Goal: Find specific page/section: Find specific page/section

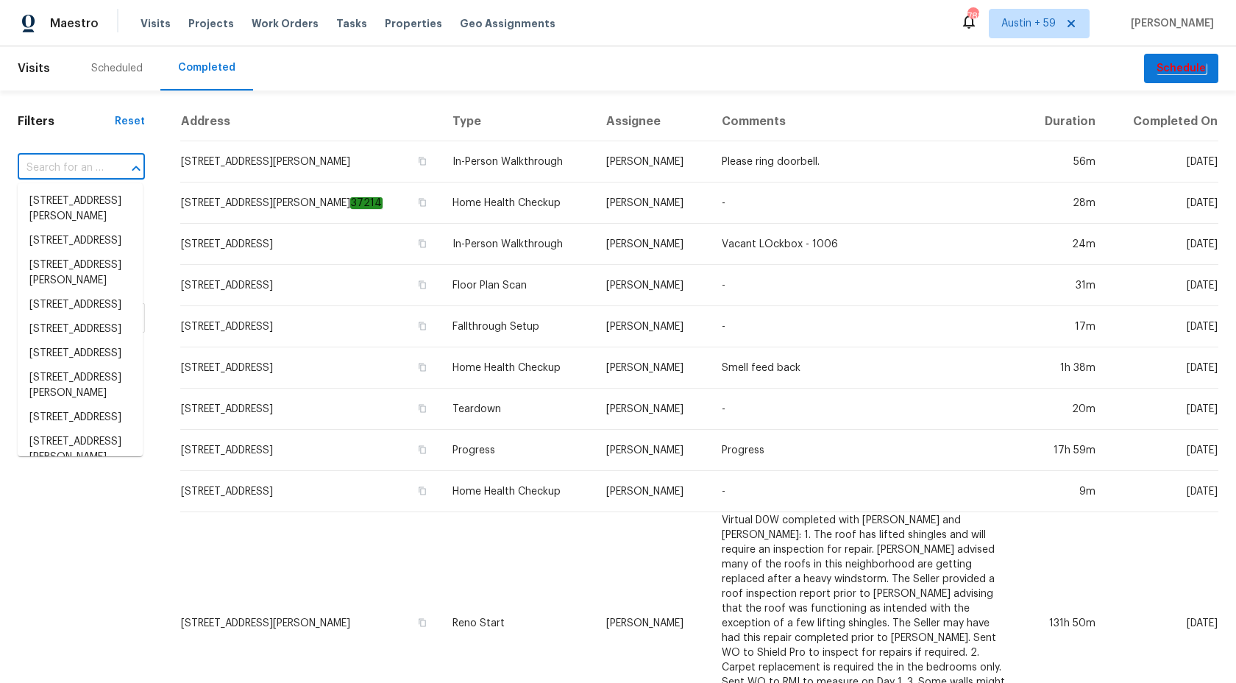
click at [71, 166] on input "text" at bounding box center [61, 168] width 86 height 23
paste input "435 Lynn St, Richardson, TX 75080"
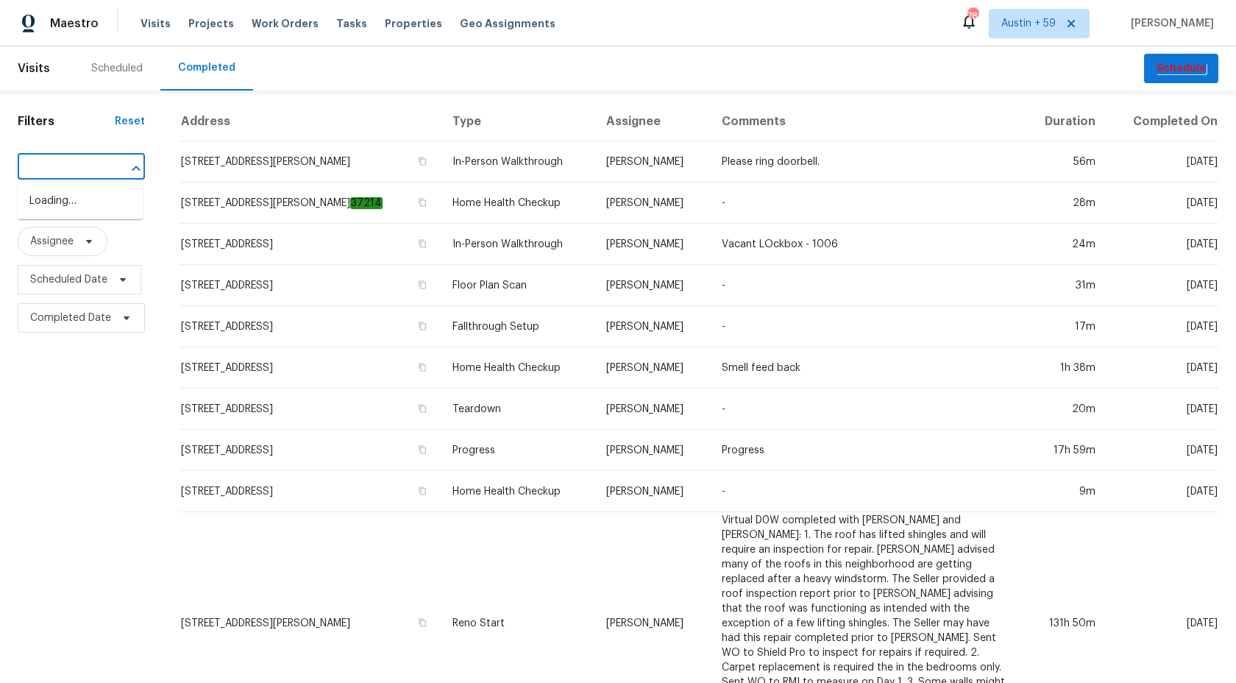
type input "435 Lynn St, Richardson, TX 75080"
click at [83, 214] on li "435 Lynn St, Richardson, TX 75080" at bounding box center [80, 209] width 125 height 40
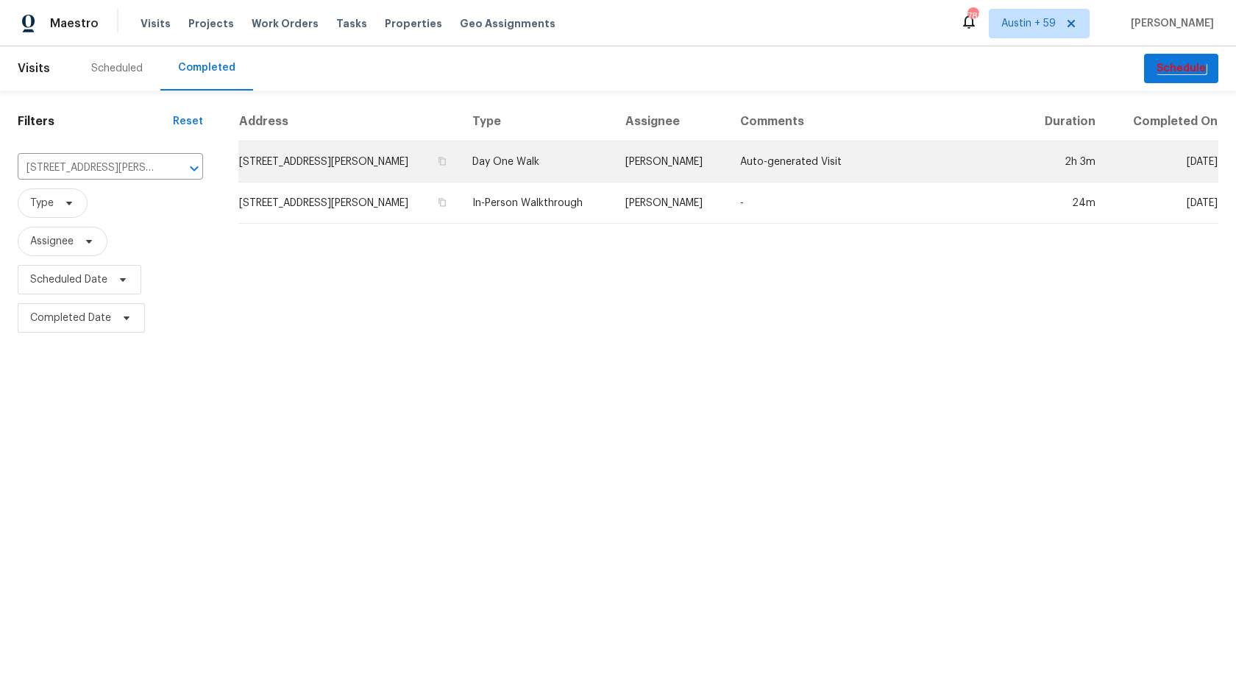
click at [450, 170] on td "435 Lynn St, Richardson, TX 75080" at bounding box center [349, 161] width 222 height 41
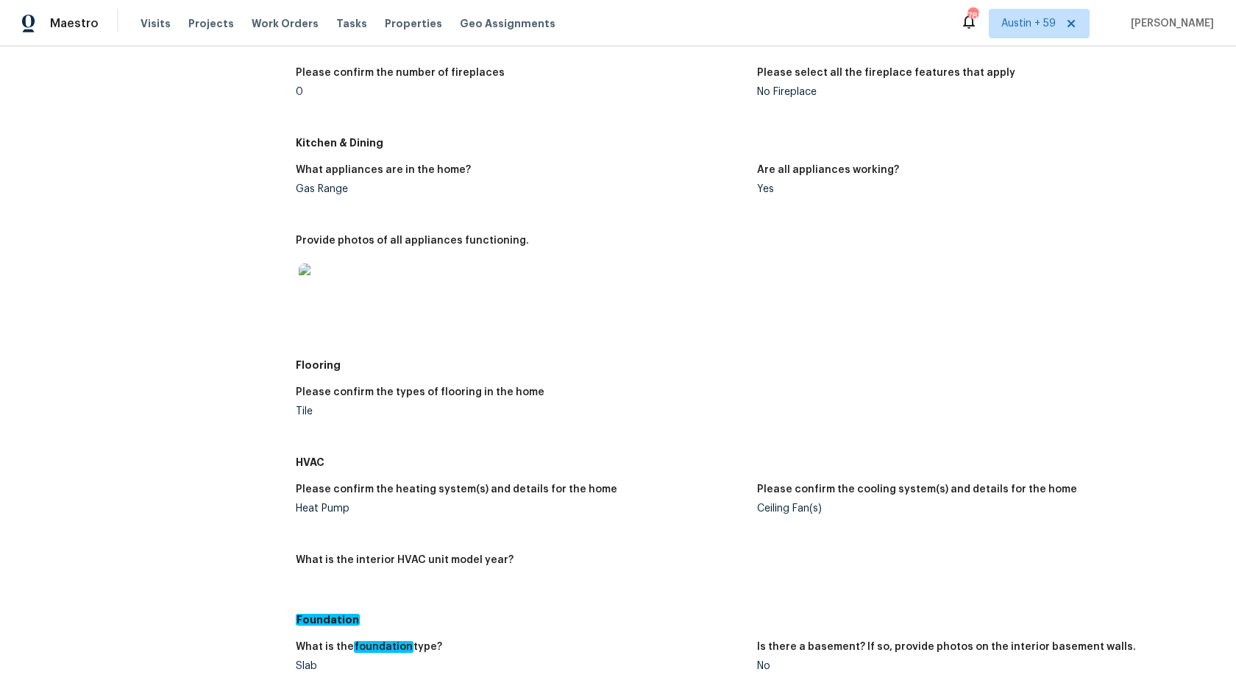
scroll to position [1319, 0]
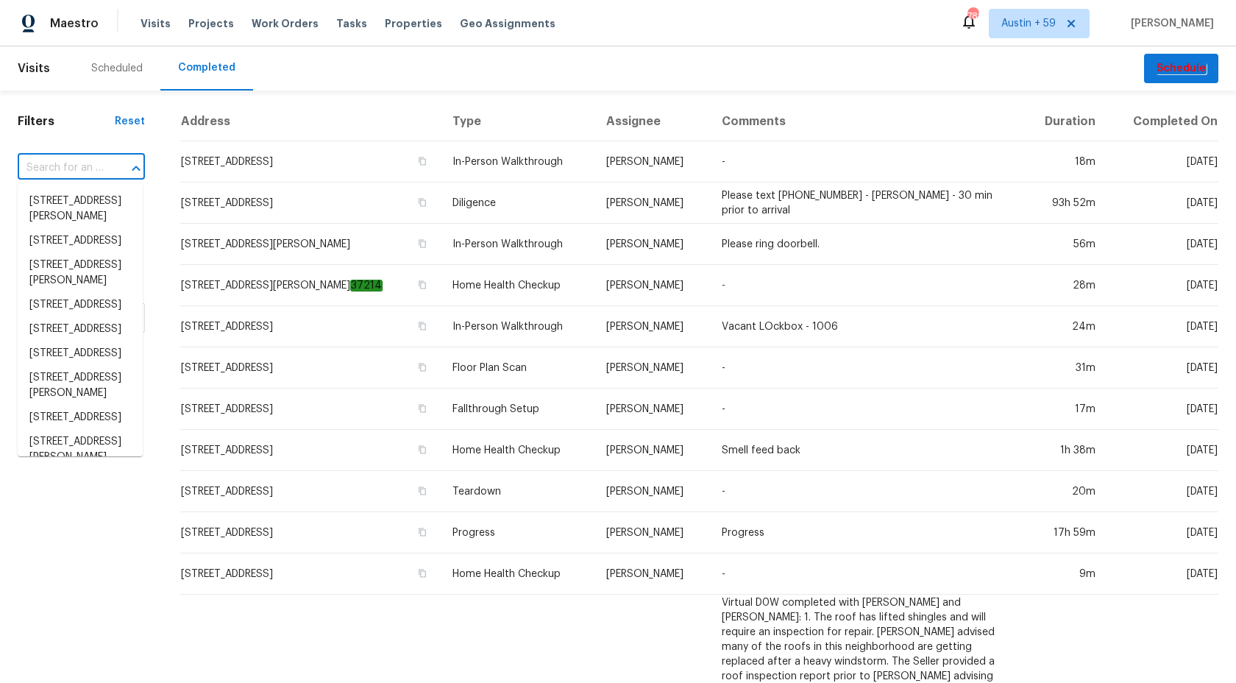
click at [66, 165] on input "text" at bounding box center [61, 168] width 86 height 23
paste input "11723 Quail Creek Dr, Houston, TX 77070"
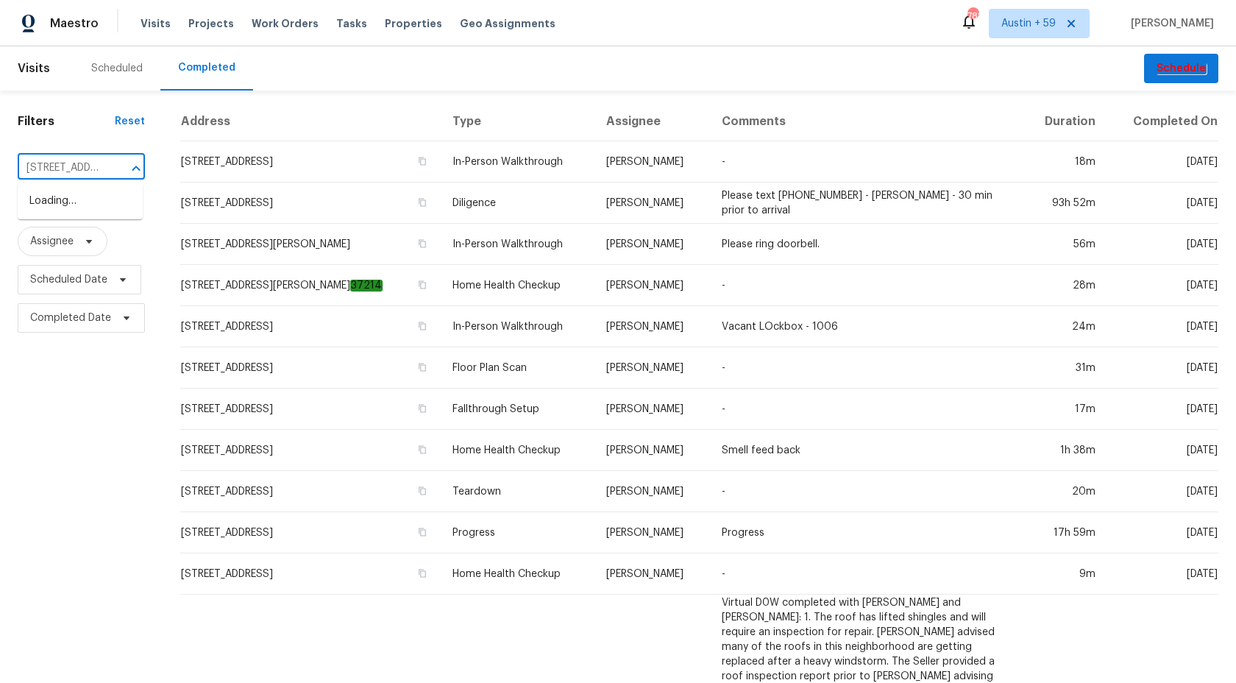
scroll to position [0, 118]
type input "11723 Quail Creek Dr, Houston, TX 77070"
click at [88, 213] on li "11723 Quail Creek Dr, Houston, TX 77070" at bounding box center [80, 201] width 125 height 24
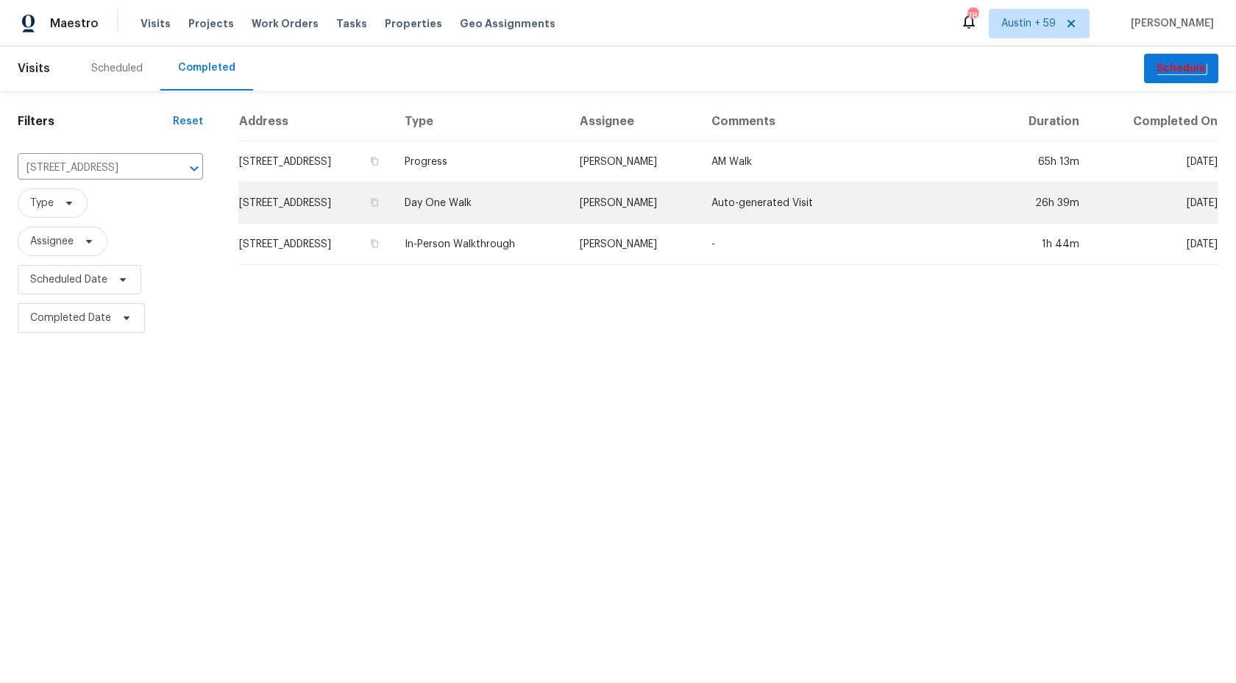
click at [378, 203] on td "11723 Quail Creek Dr, Houston, TX 77070" at bounding box center [315, 202] width 155 height 41
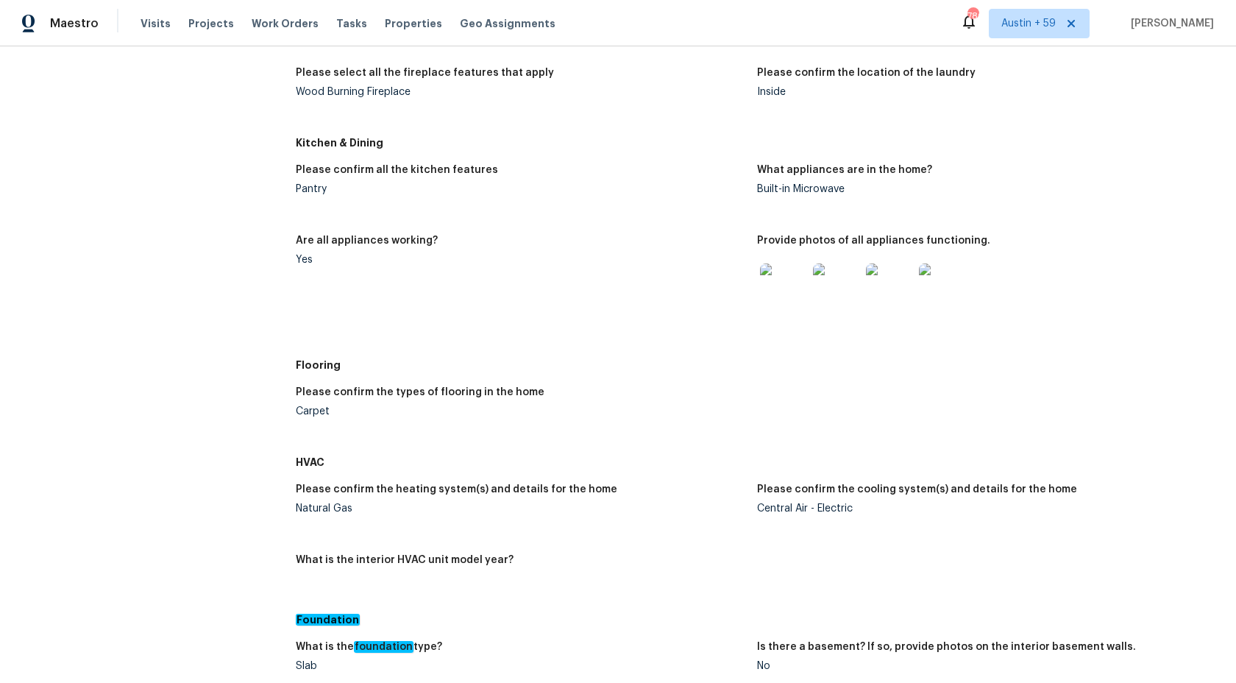
scroll to position [1493, 0]
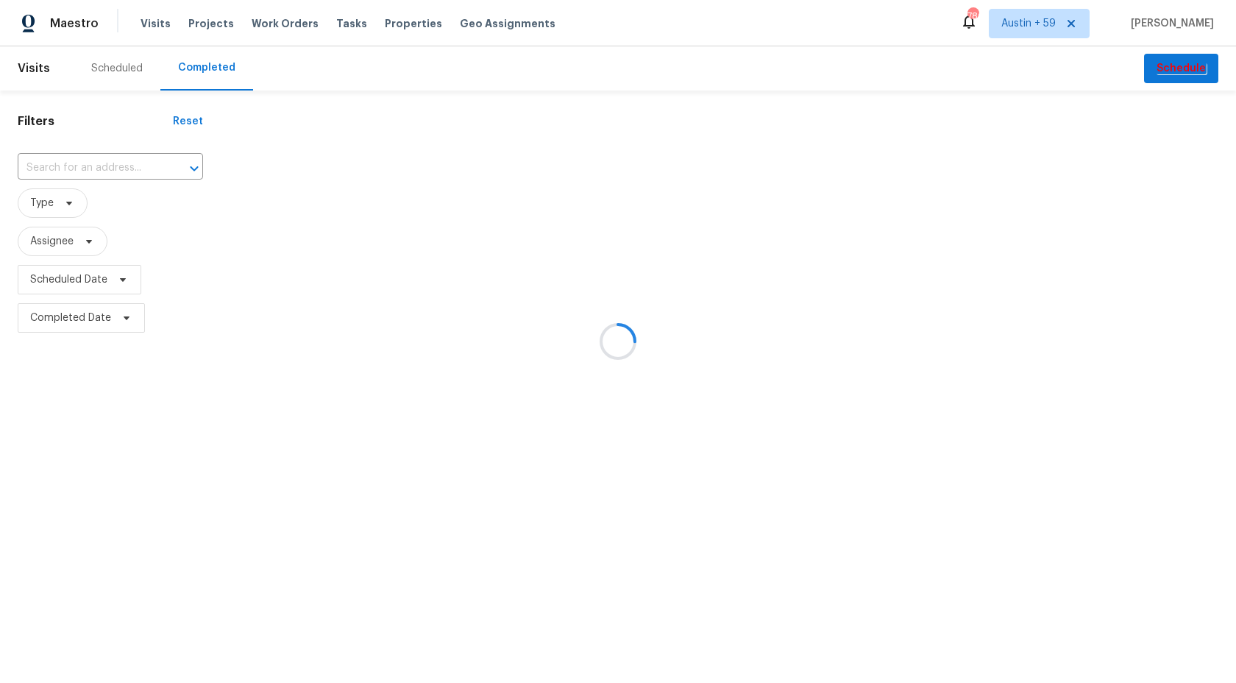
click at [160, 158] on div at bounding box center [618, 341] width 1236 height 683
click at [135, 167] on div at bounding box center [618, 341] width 1236 height 683
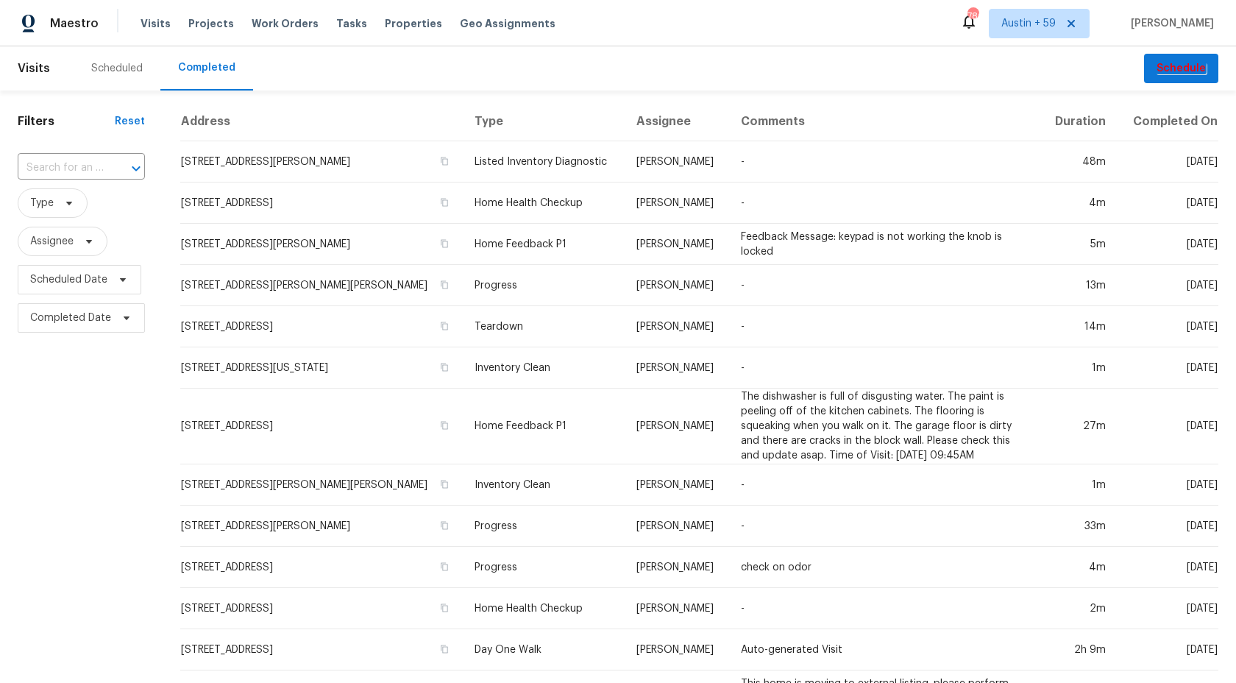
click at [135, 167] on icon "Open" at bounding box center [136, 168] width 8 height 5
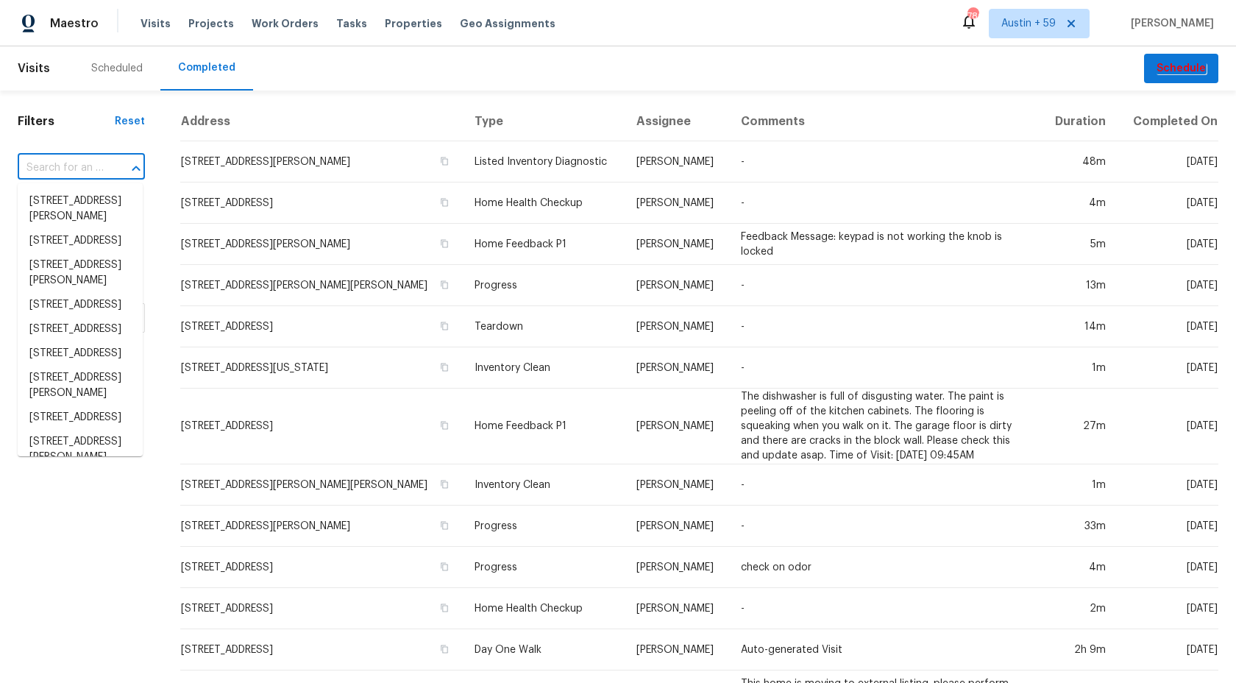
paste input "10905 Brucehaven Dr, Riverview, FL 33578"
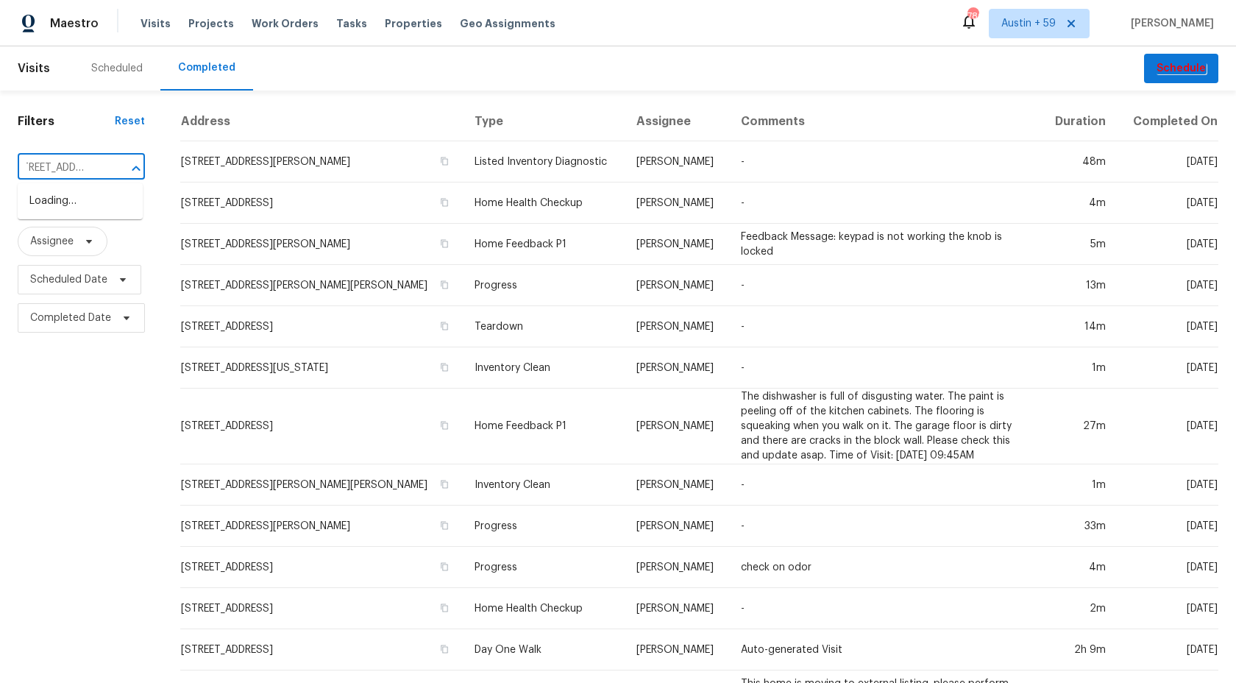
type input "10905 Brucehaven Dr, Riverview, FL 33578"
click at [45, 213] on li "10905 Brucehaven Dr, Riverview, FL 33578" at bounding box center [80, 201] width 125 height 24
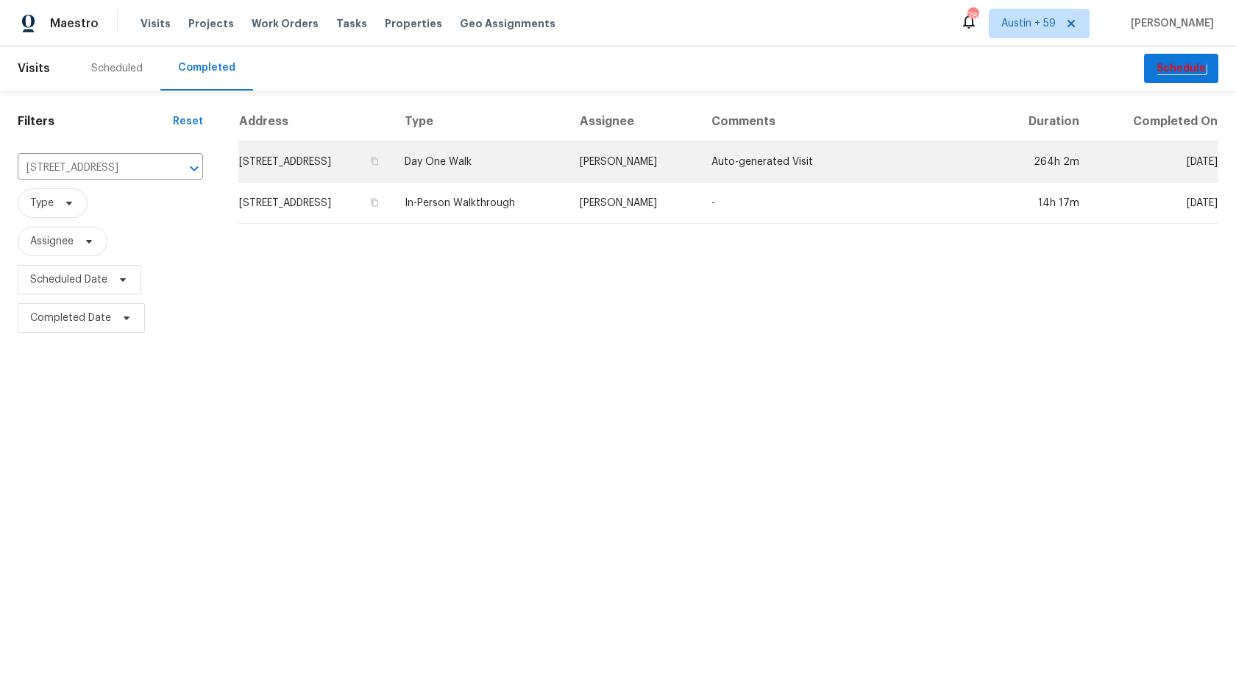
click at [506, 157] on td "Day One Walk" at bounding box center [480, 161] width 175 height 41
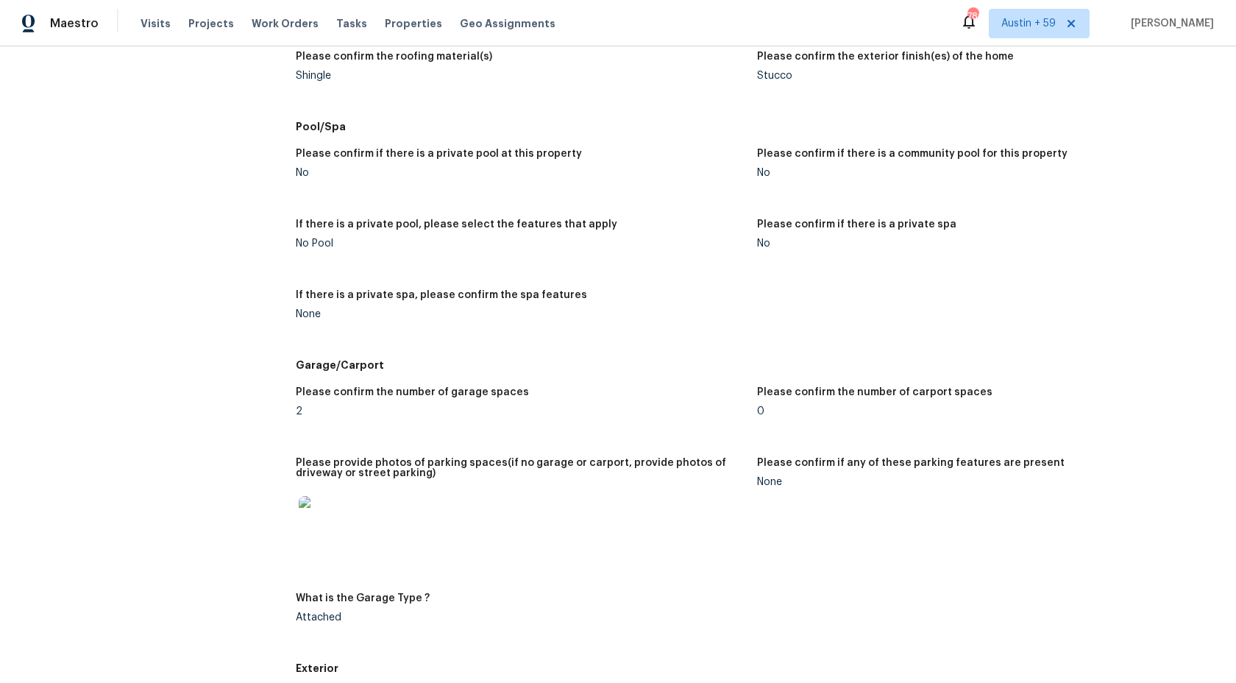
scroll to position [2104, 0]
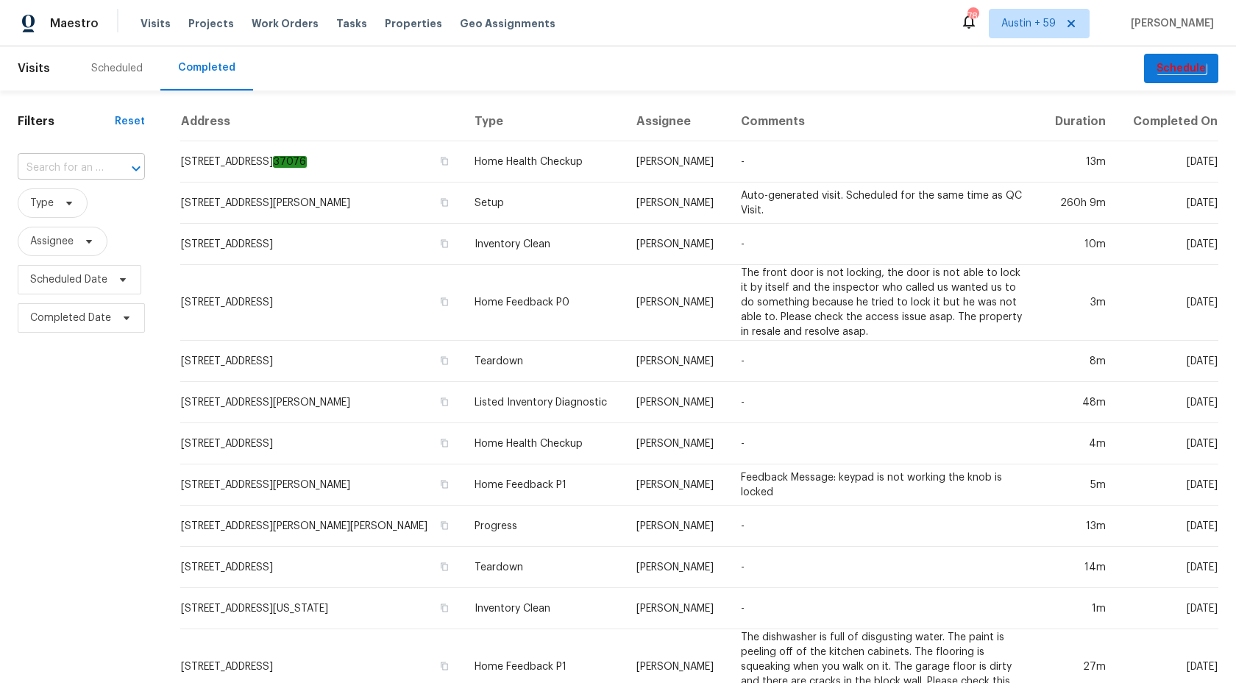
click at [89, 173] on input "text" at bounding box center [61, 168] width 86 height 23
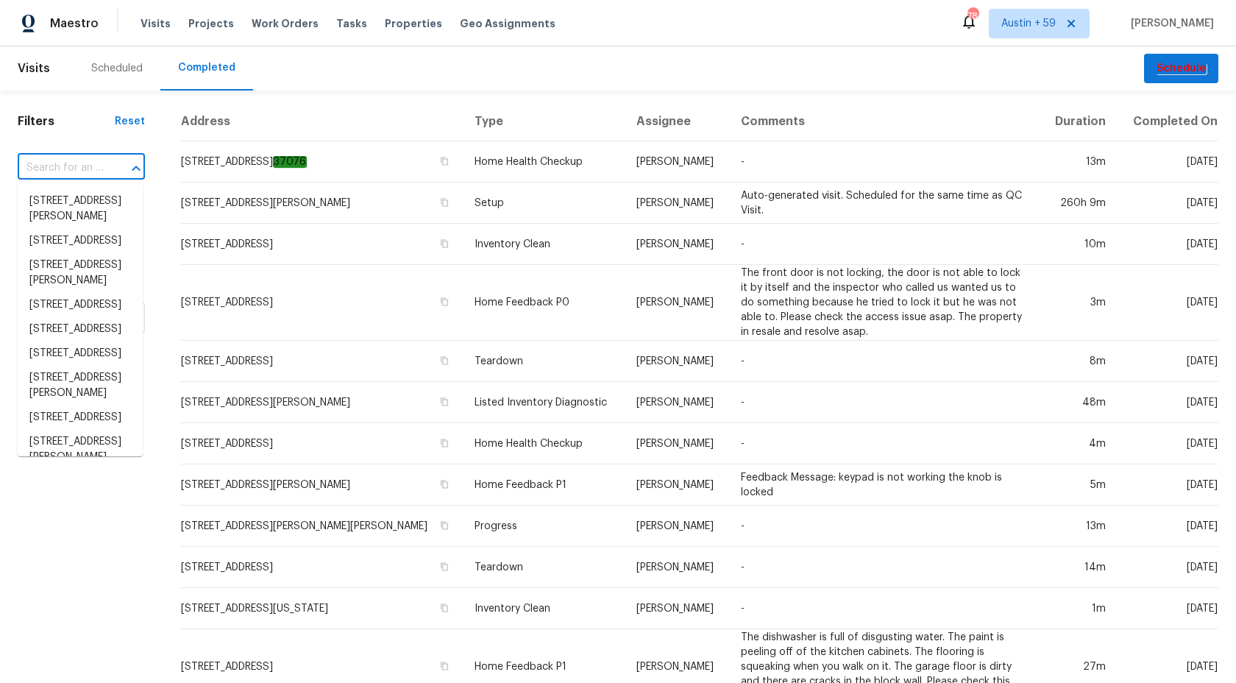
paste input "4124 Bridle Path Ln, Sanger, TX 76266"
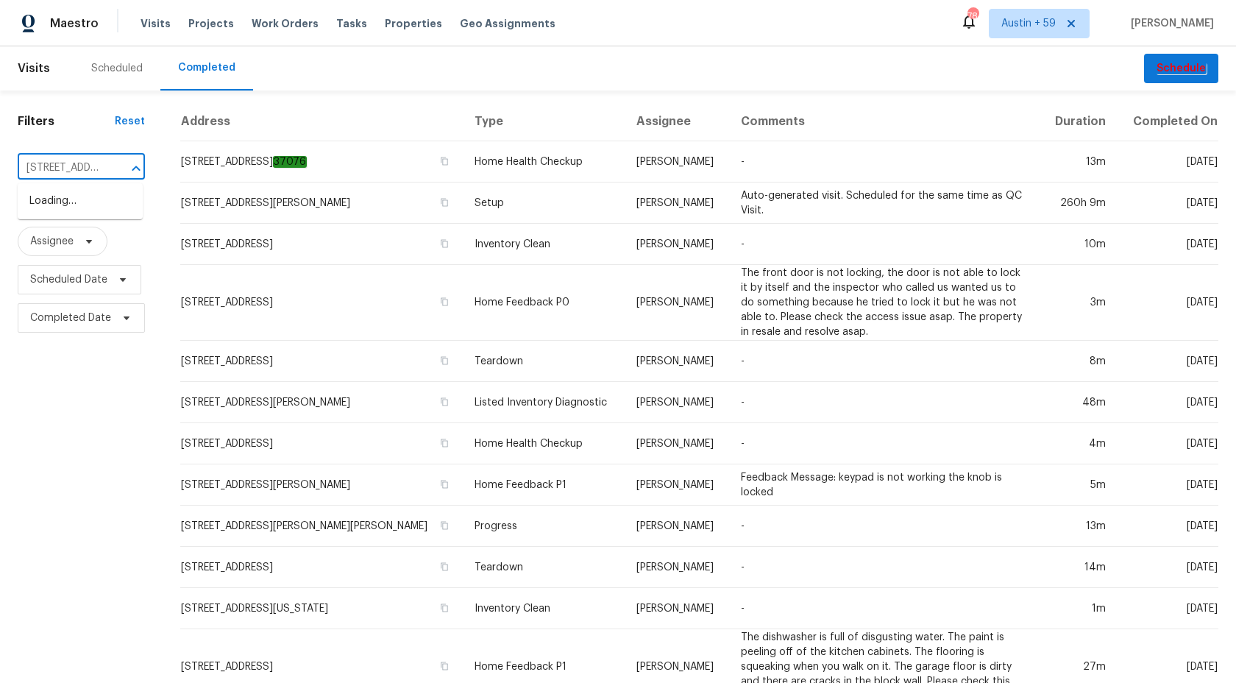
type input "4124 Bridle Path Ln, Sanger, TX 76266"
click at [85, 208] on li "4124 Bridle Path Ln, Sanger, TX 76266" at bounding box center [80, 201] width 125 height 24
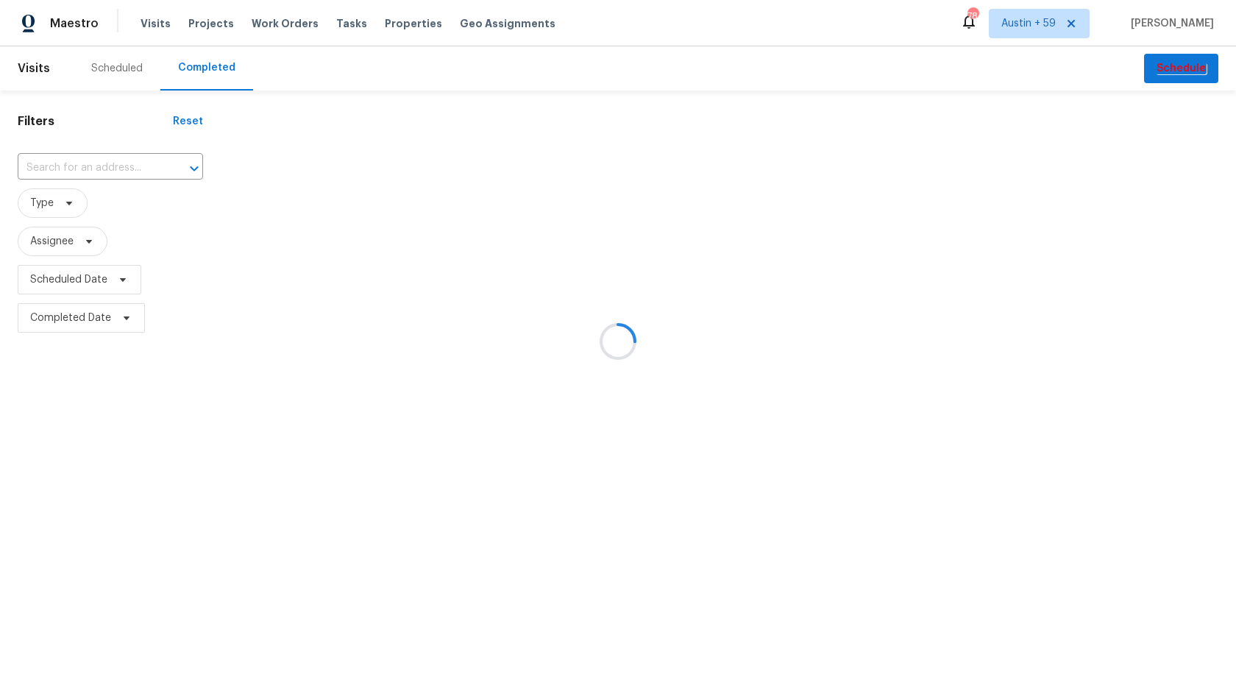
type input "4124 Bridle Path Ln, Sanger, TX 76266"
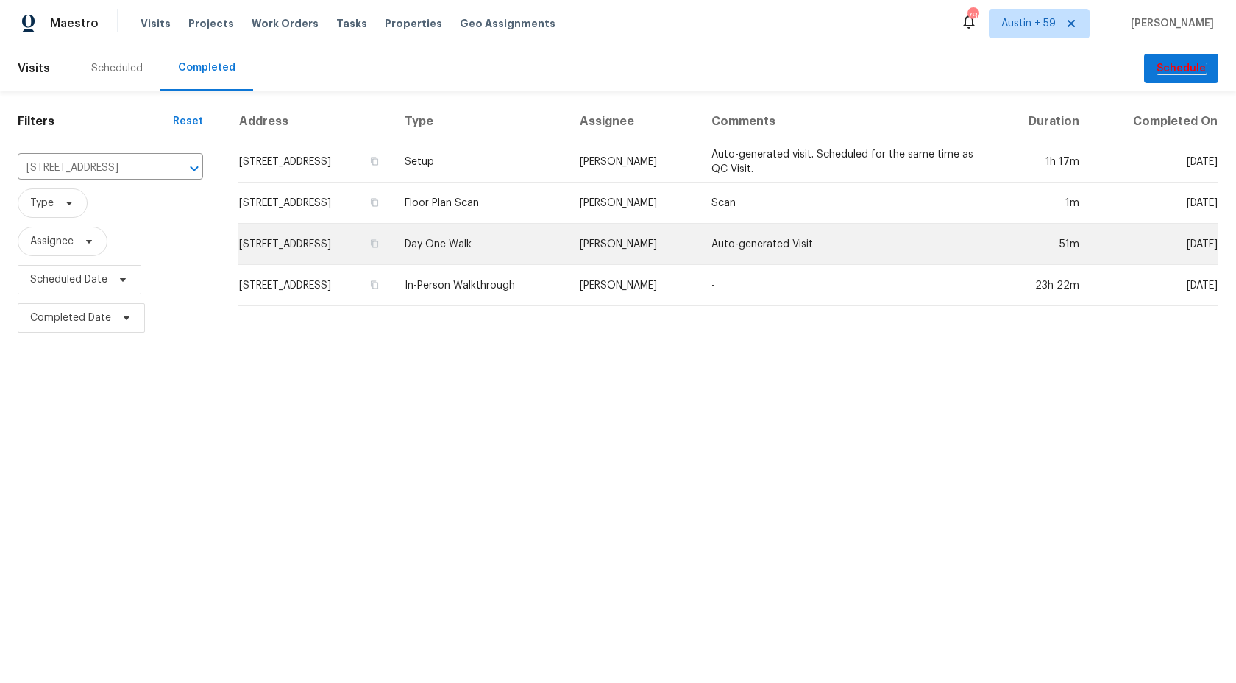
click at [657, 247] on td "Spencer Kleintop" at bounding box center [634, 244] width 132 height 41
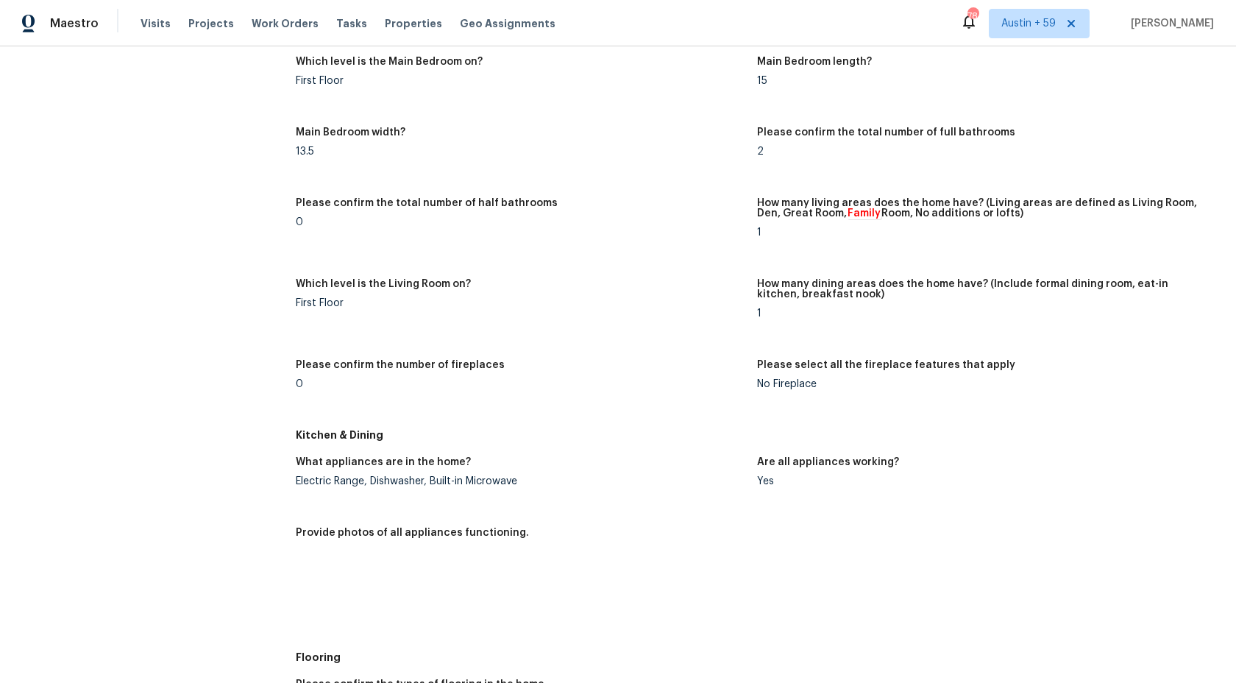
scroll to position [1319, 0]
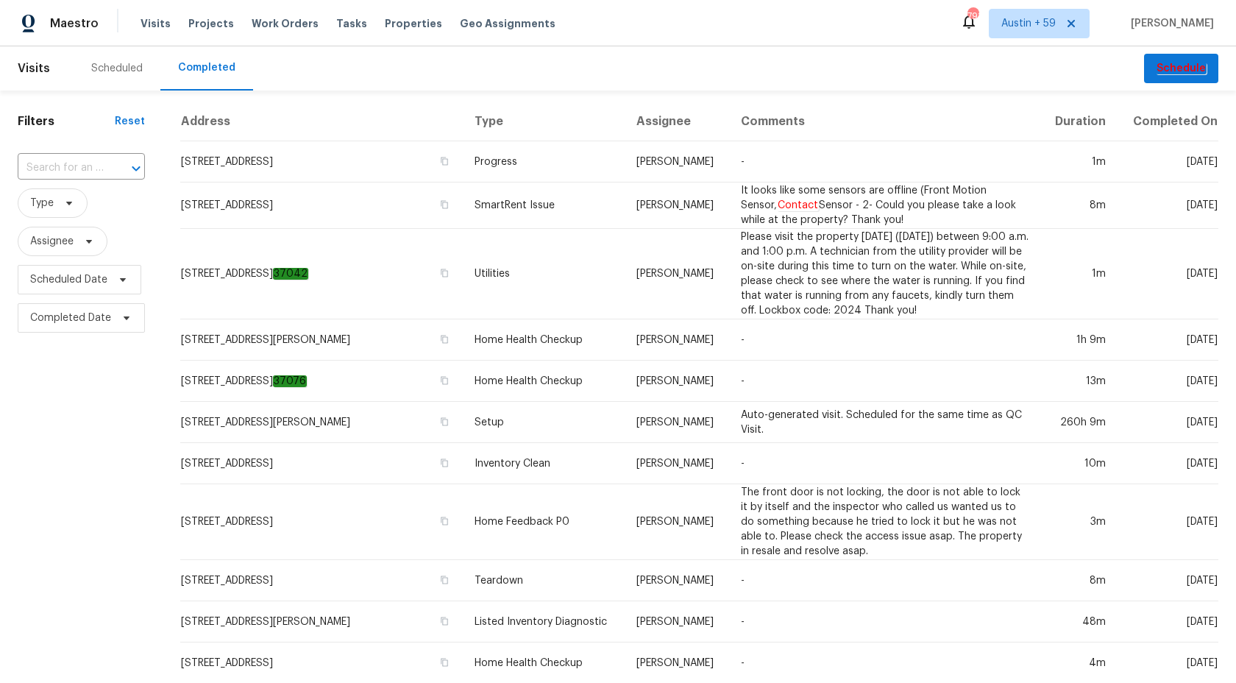
click at [63, 155] on div "​" at bounding box center [81, 168] width 127 height 32
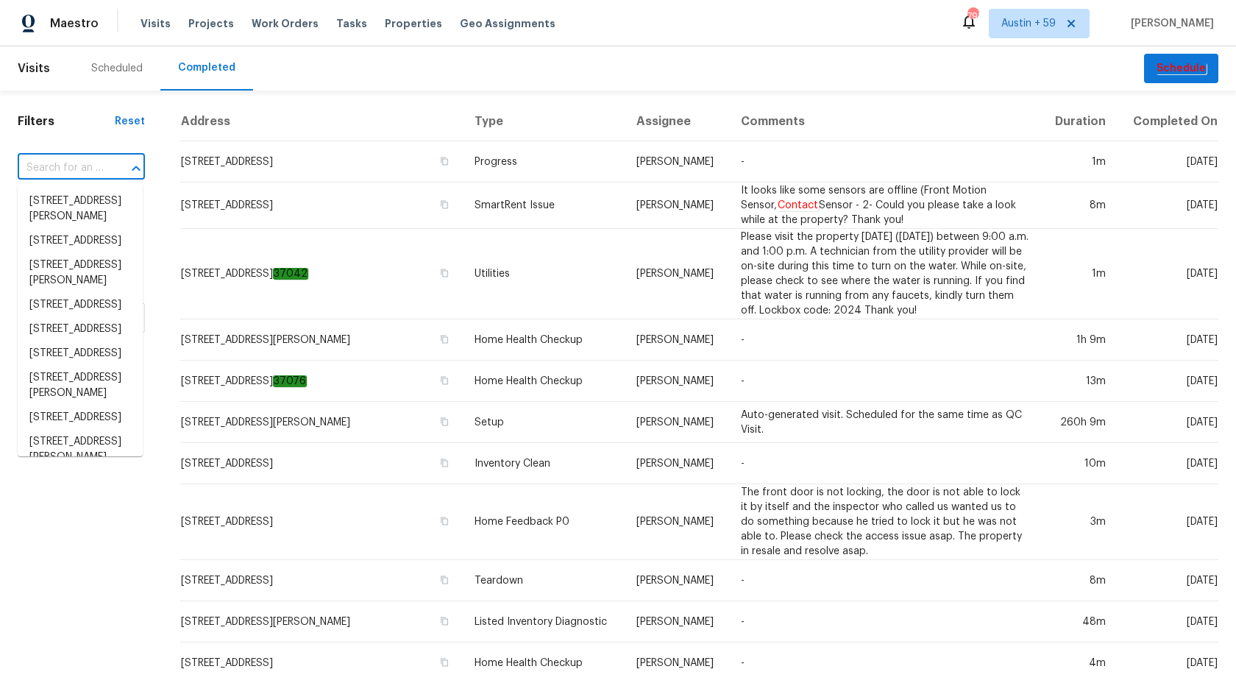
paste input "2405 Falling Leaf Ct, Rock Hill, SC 29732"
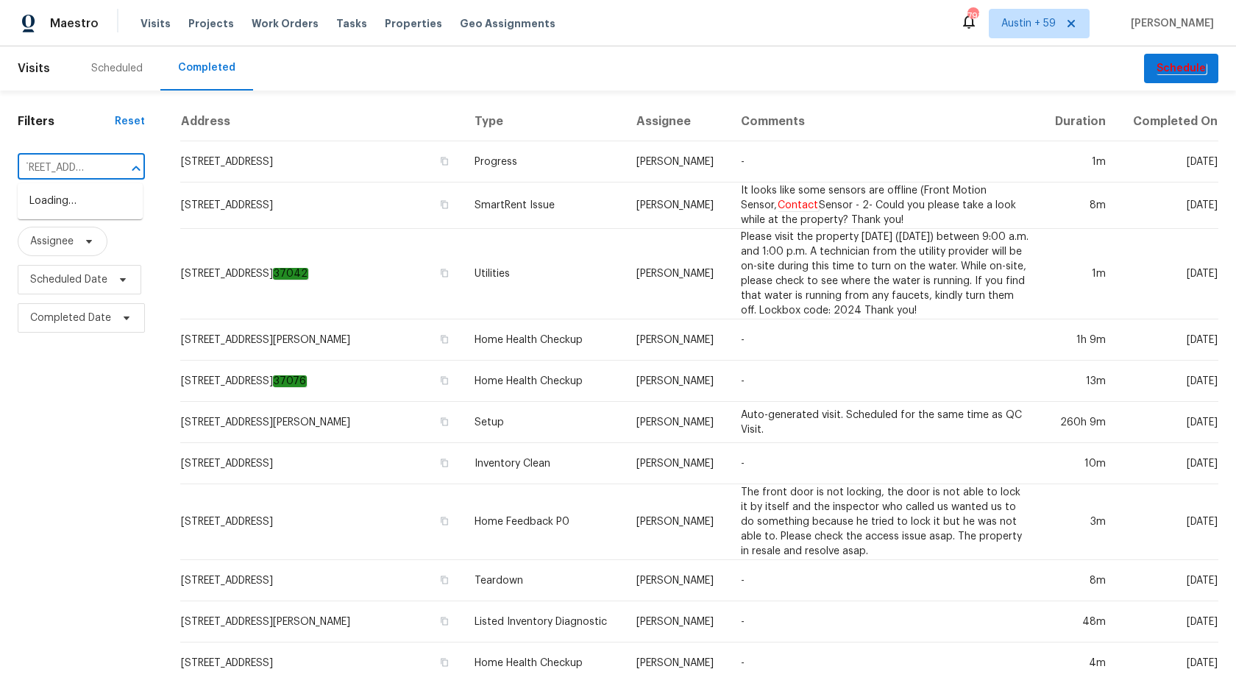
type input "2405 Falling Leaf Ct, Rock Hill, SC 29732"
click at [65, 209] on li "2405 Falling Leaf Ct, Rock Hill, SC 29732" at bounding box center [80, 201] width 125 height 24
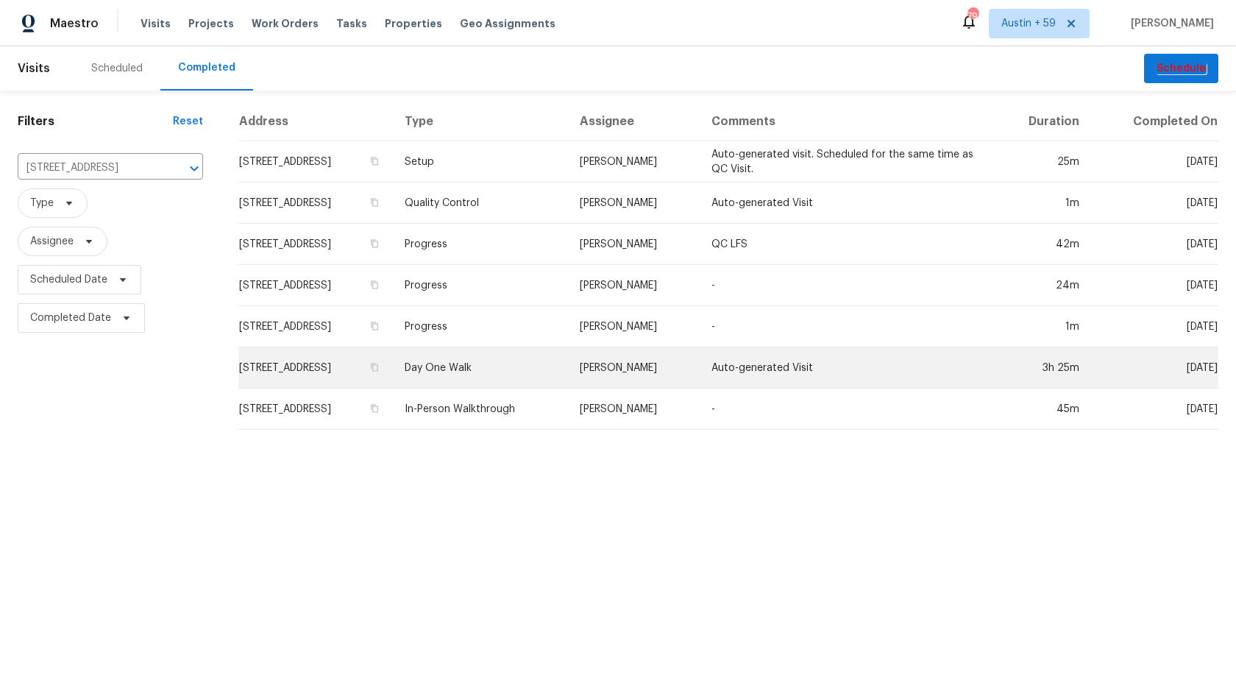
click at [546, 364] on td "Day One Walk" at bounding box center [480, 367] width 175 height 41
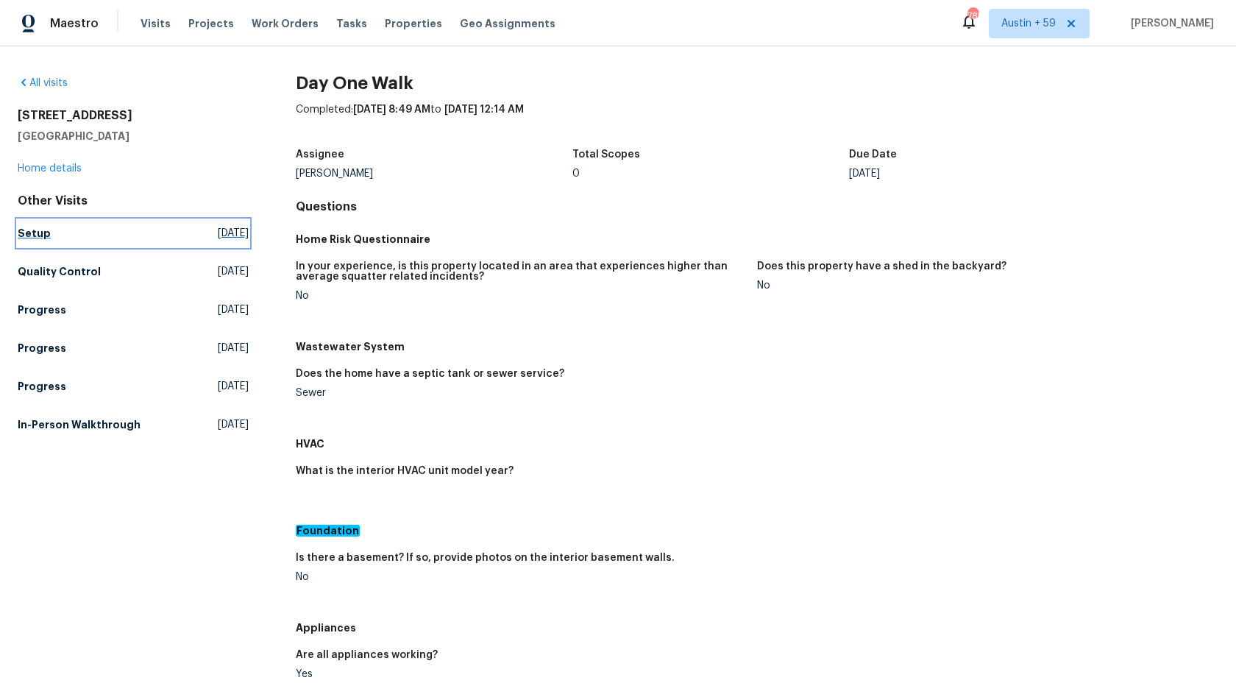
click at [218, 234] on span "Mon, Aug 11 2025" at bounding box center [233, 233] width 31 height 15
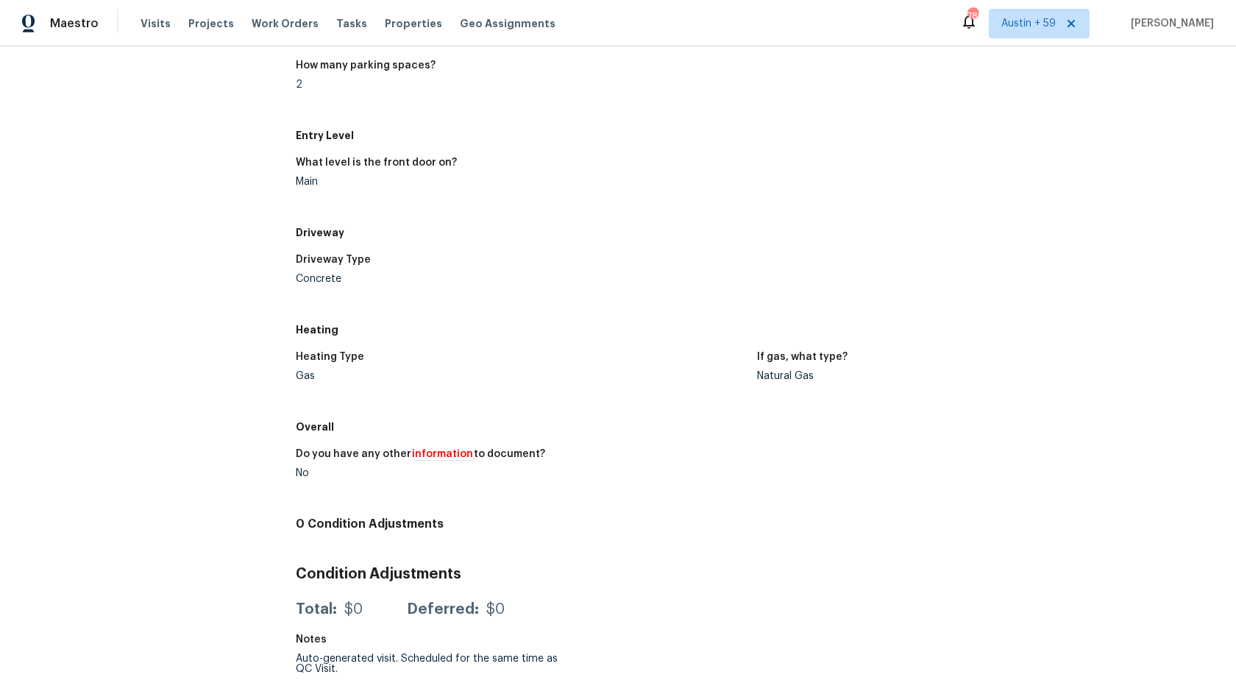
scroll to position [469, 0]
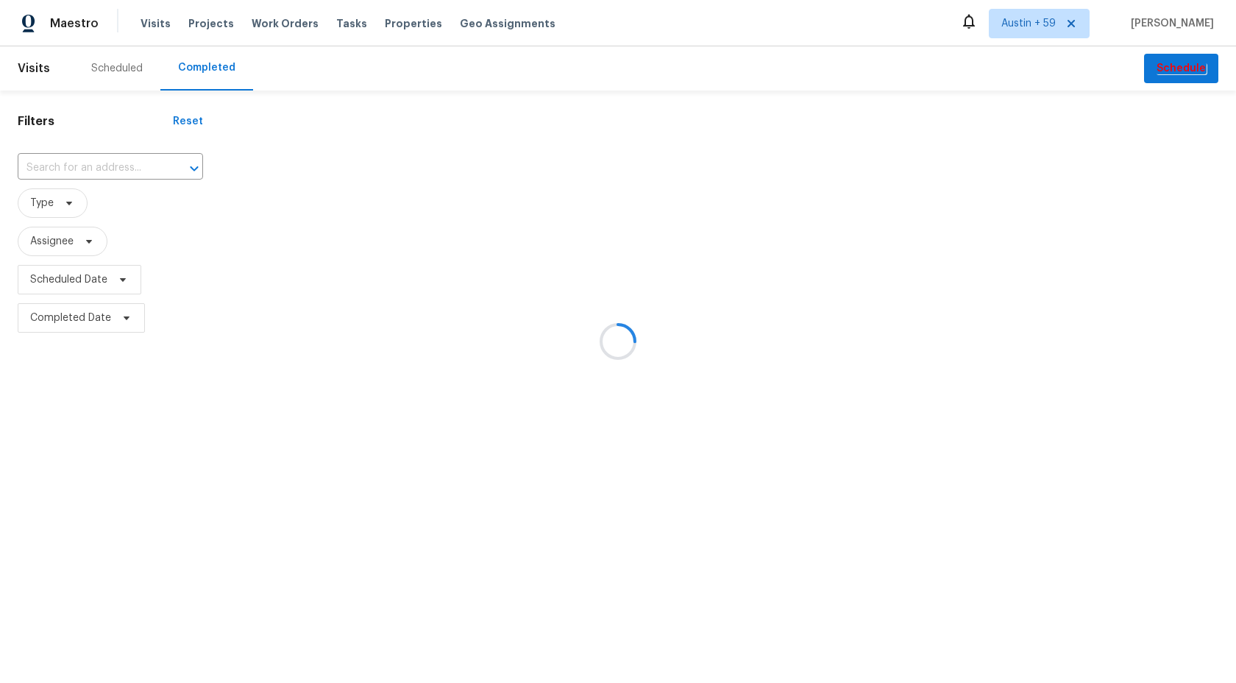
click at [113, 168] on div at bounding box center [618, 341] width 1236 height 683
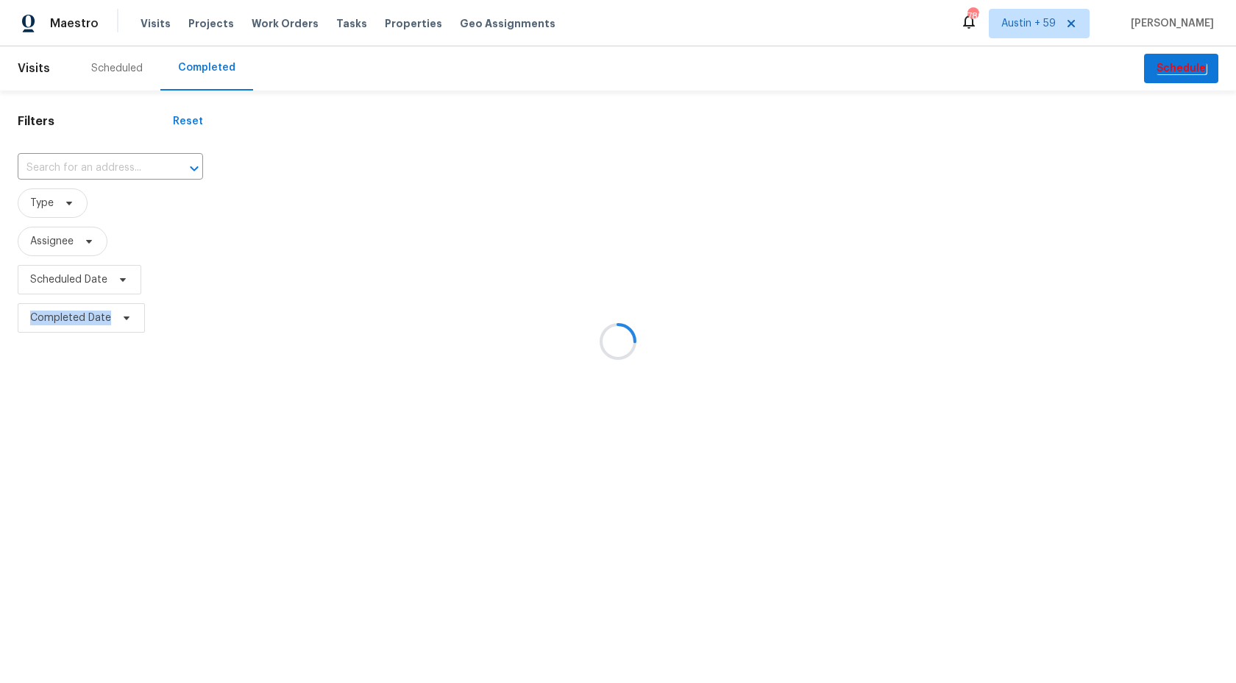
click at [113, 168] on div at bounding box center [618, 341] width 1236 height 683
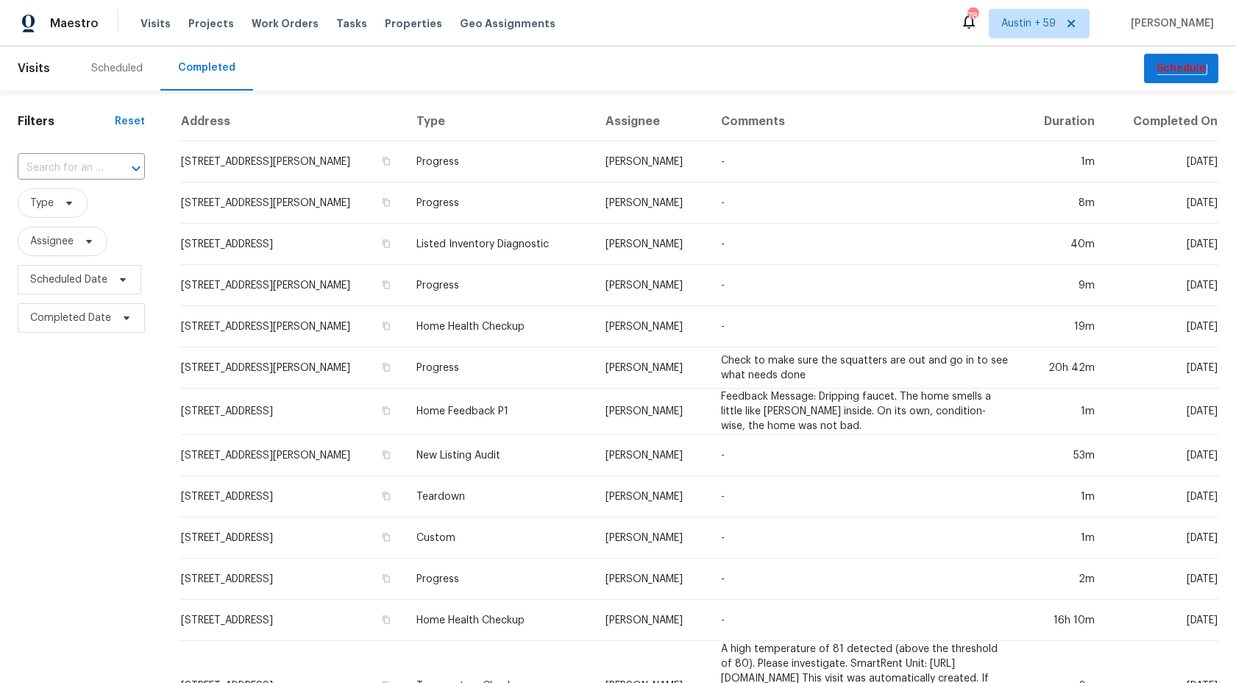
click at [113, 168] on div at bounding box center [126, 168] width 38 height 21
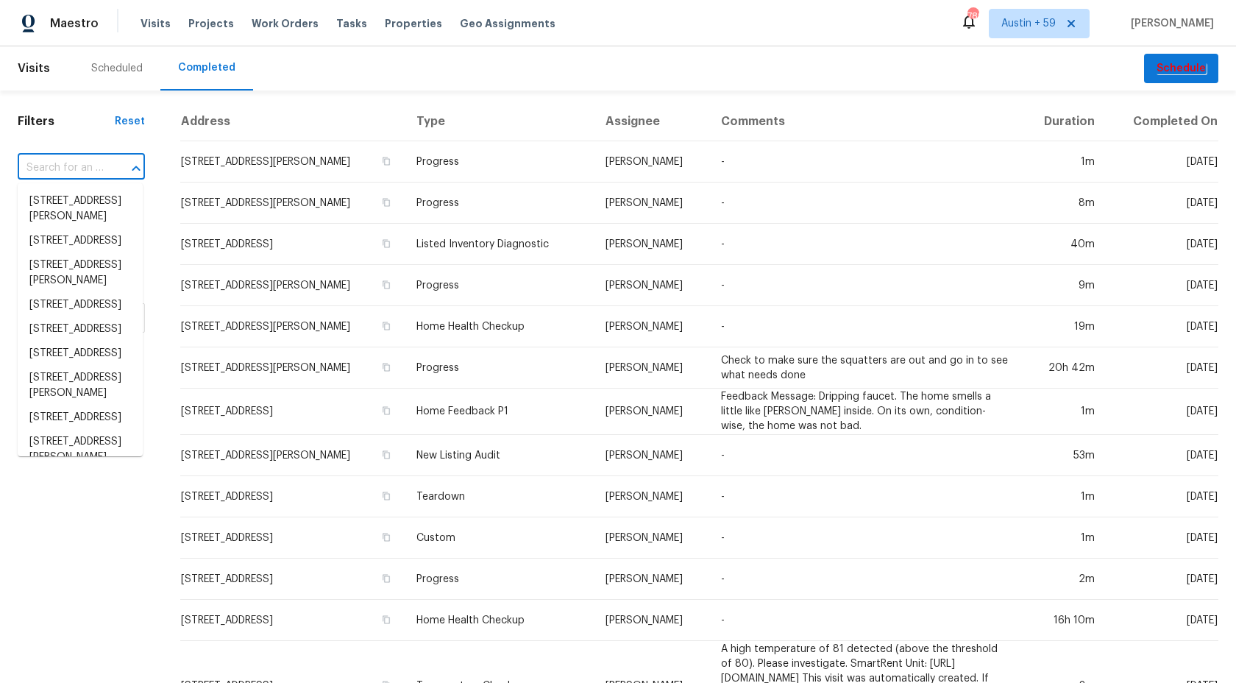
click at [113, 168] on div at bounding box center [126, 168] width 38 height 21
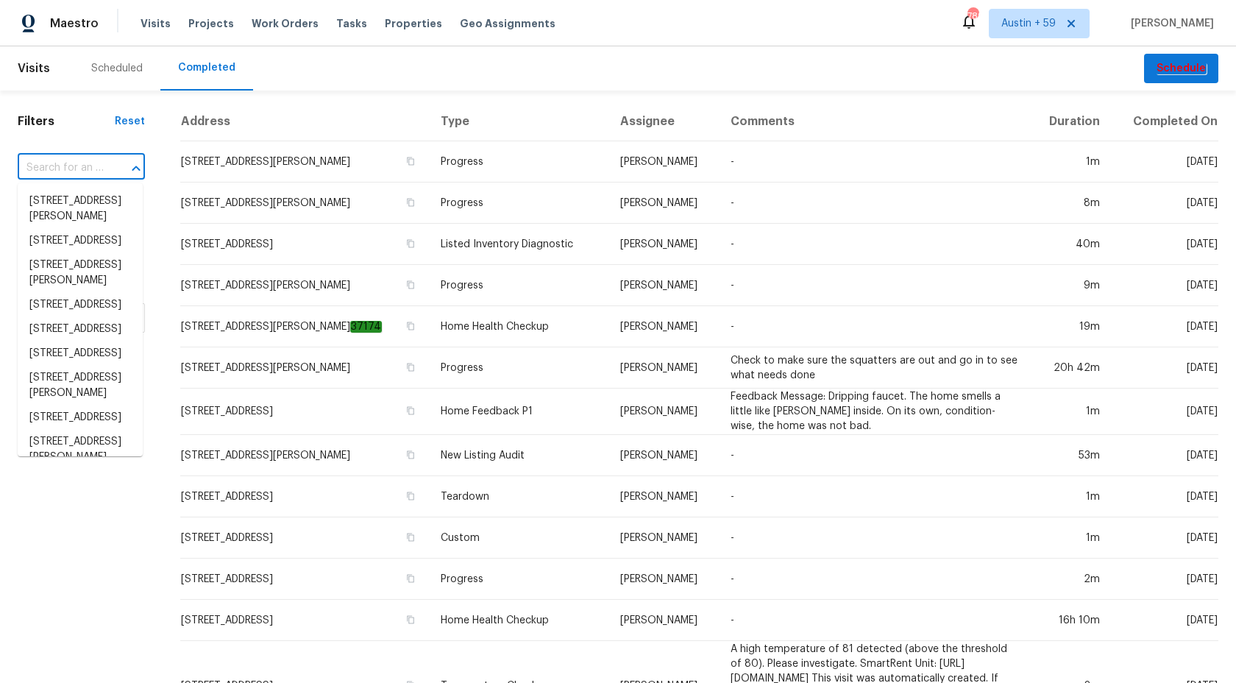
paste input "[STREET_ADDRESS]"
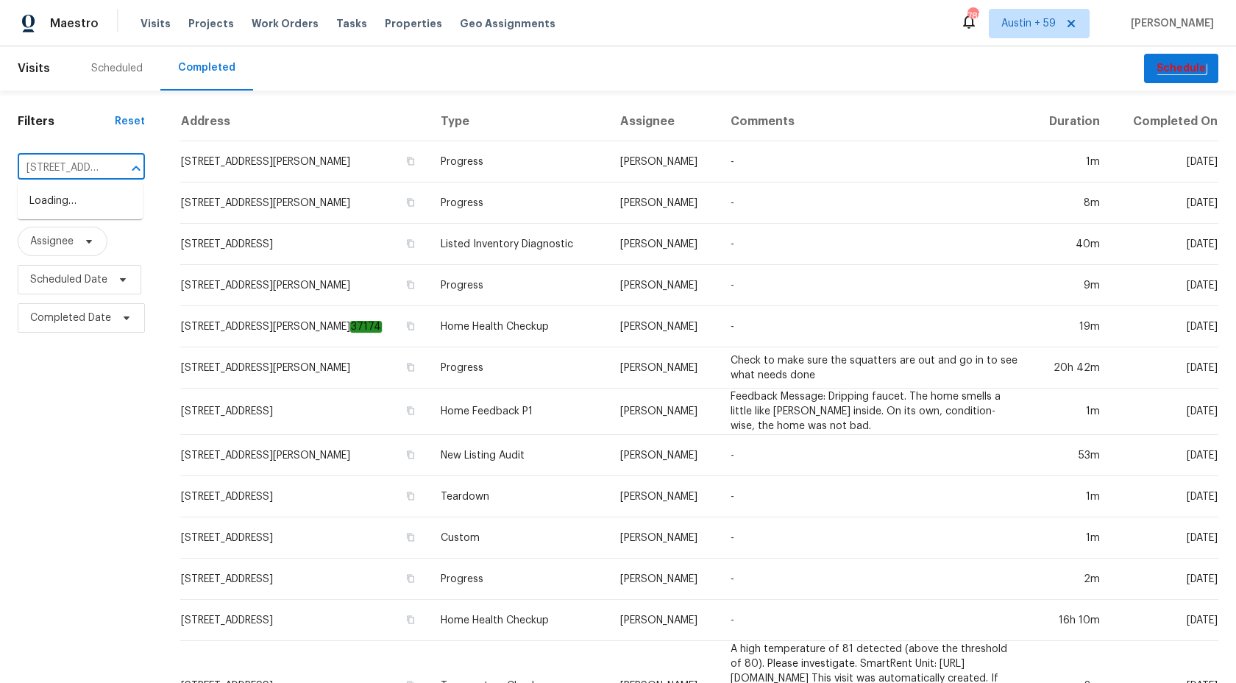
scroll to position [0, 121]
type input "[STREET_ADDRESS]"
click at [81, 207] on li "[STREET_ADDRESS]" at bounding box center [80, 201] width 125 height 24
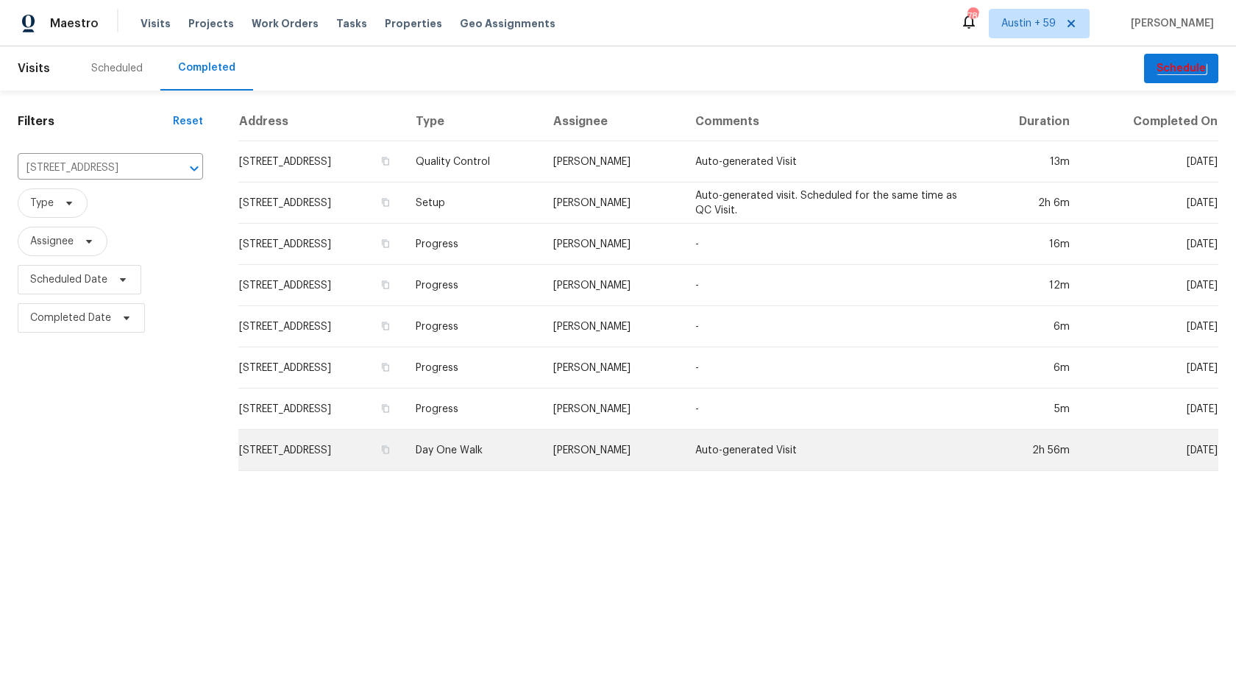
click at [660, 453] on td "[PERSON_NAME]" at bounding box center [613, 450] width 142 height 41
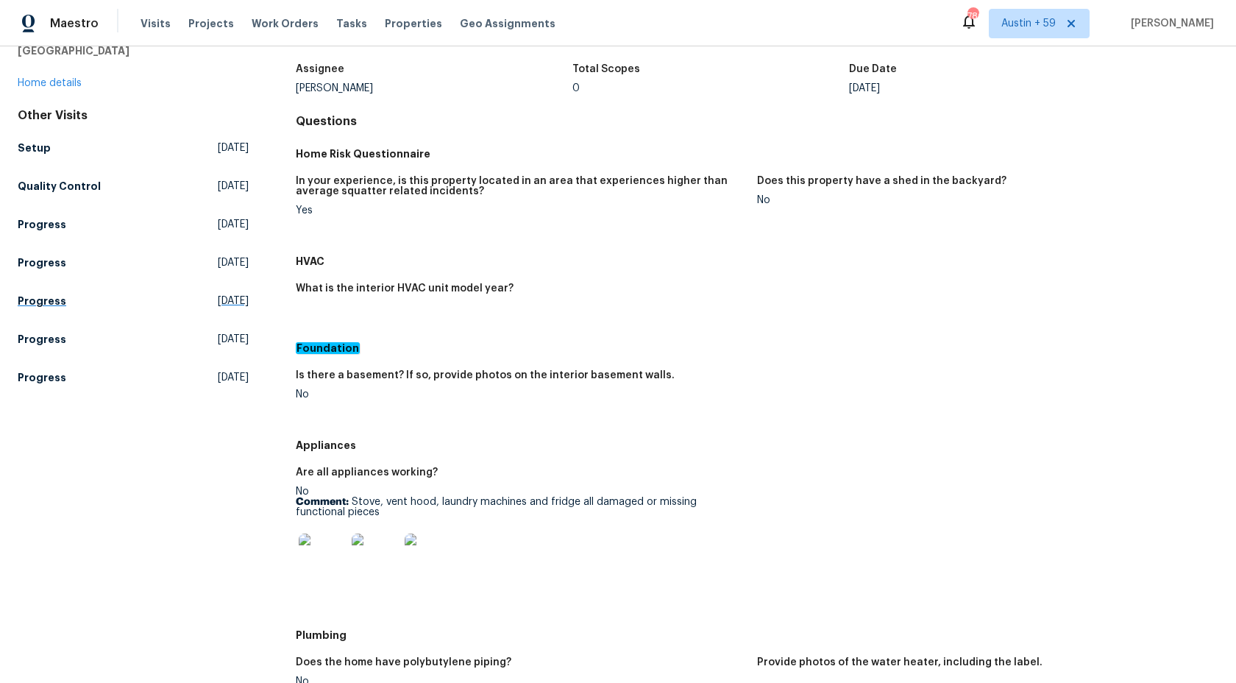
scroll to position [83, 0]
click at [218, 154] on span "[DATE]" at bounding box center [233, 150] width 31 height 15
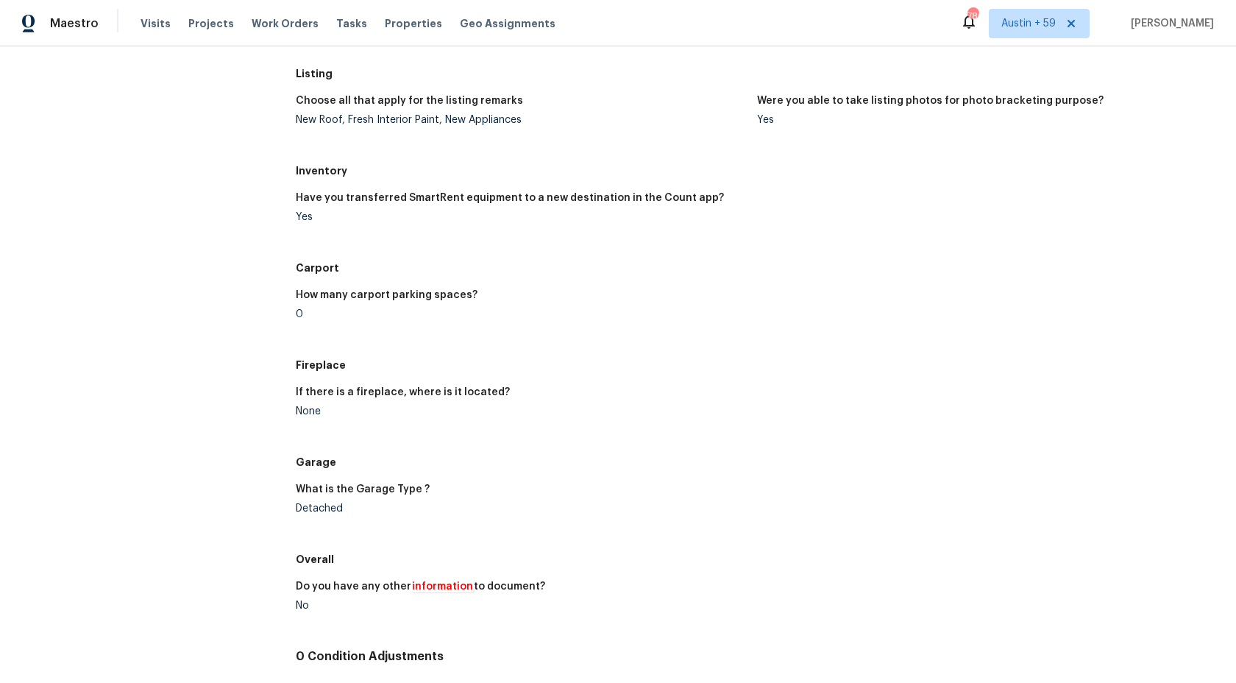
scroll to position [328, 0]
